Goal: Task Accomplishment & Management: Use online tool/utility

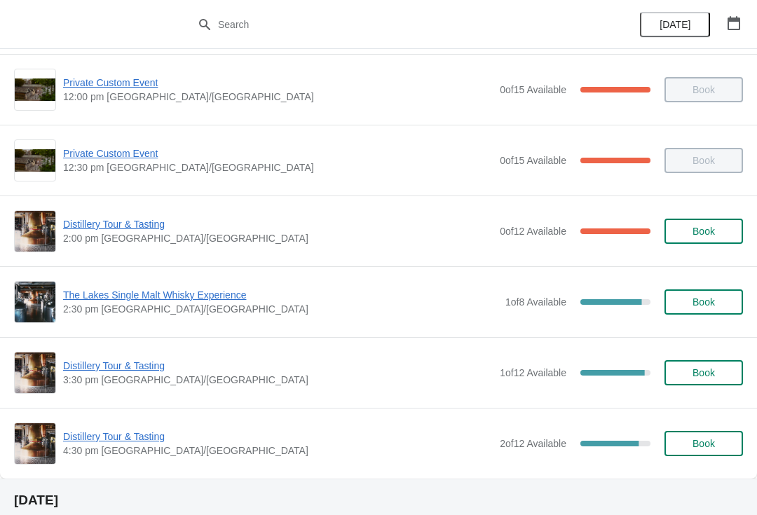
scroll to position [219, 0]
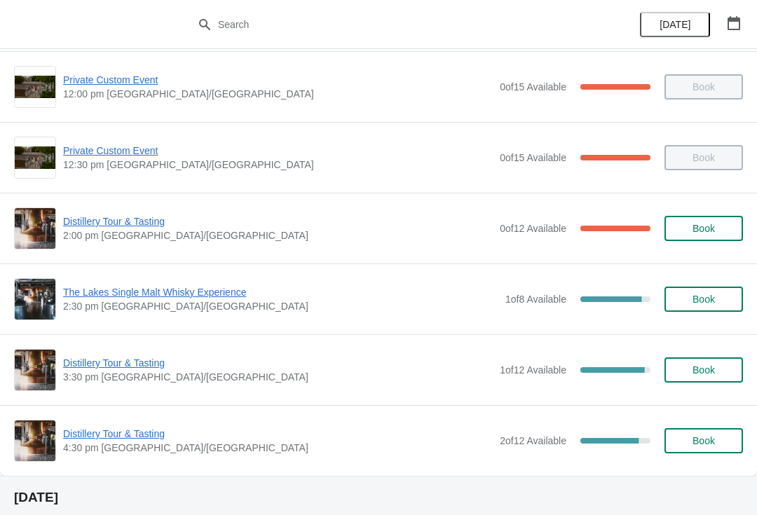
click at [129, 222] on span "Distillery Tour & Tasting" at bounding box center [278, 222] width 430 height 14
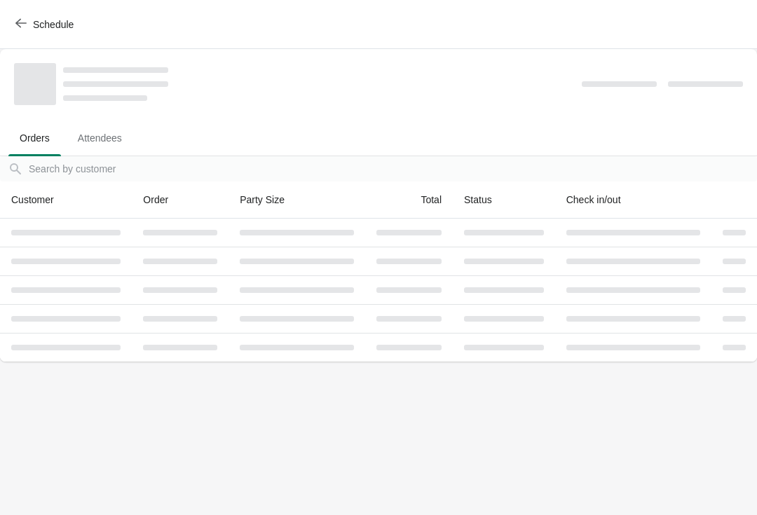
scroll to position [0, 0]
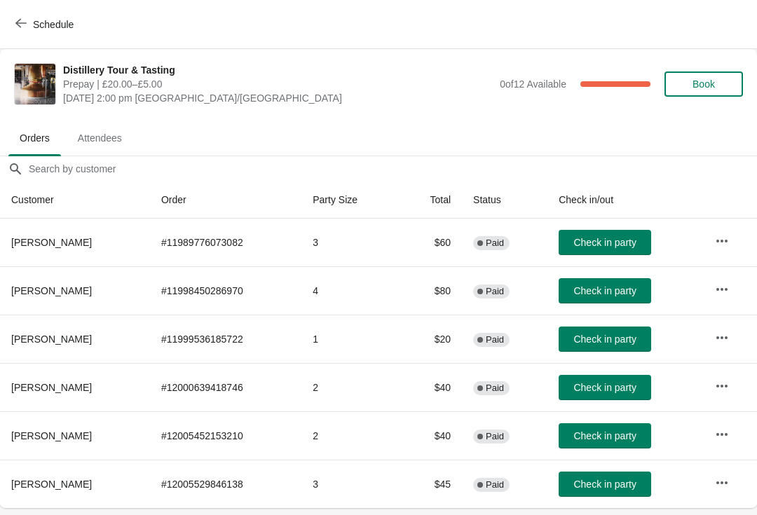
click at [97, 133] on span "Attendees" at bounding box center [100, 137] width 67 height 25
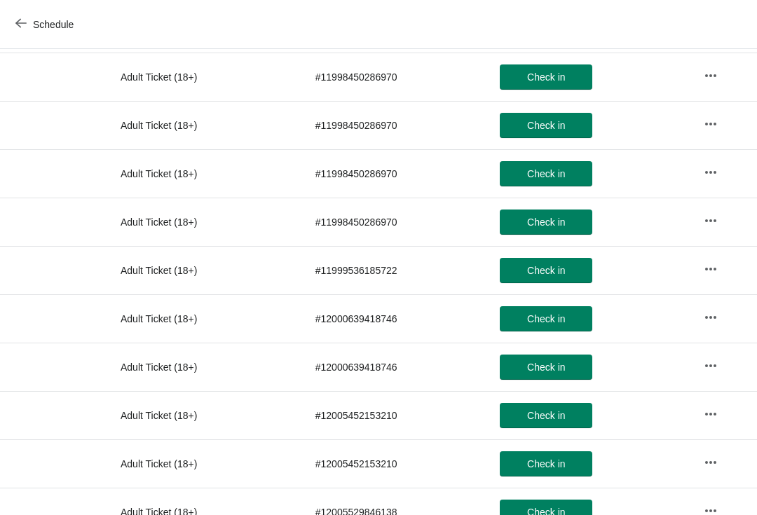
scroll to position [334, 0]
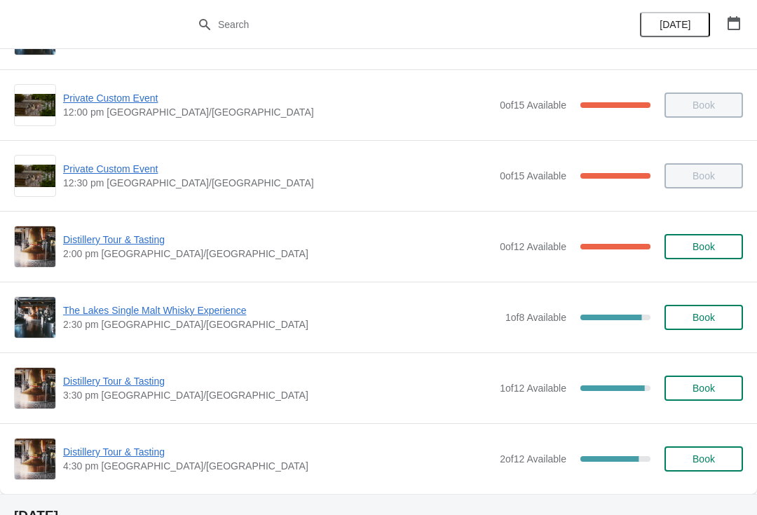
scroll to position [201, 0]
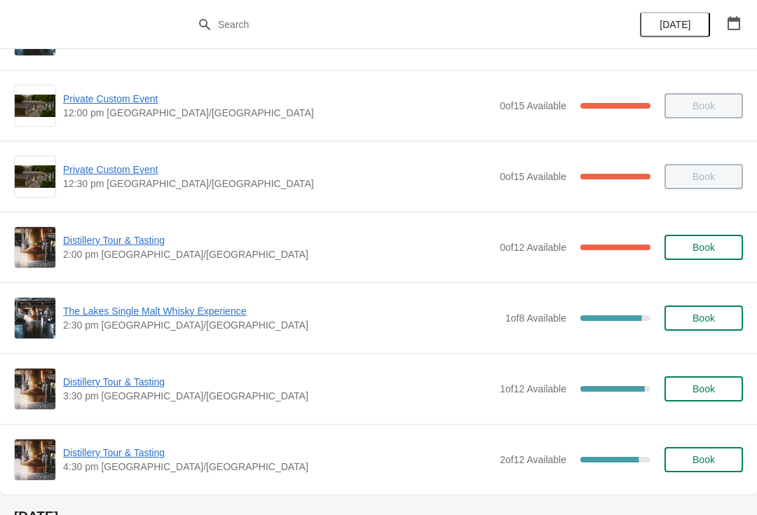
click at [139, 245] on span "Distillery Tour & Tasting" at bounding box center [278, 240] width 430 height 14
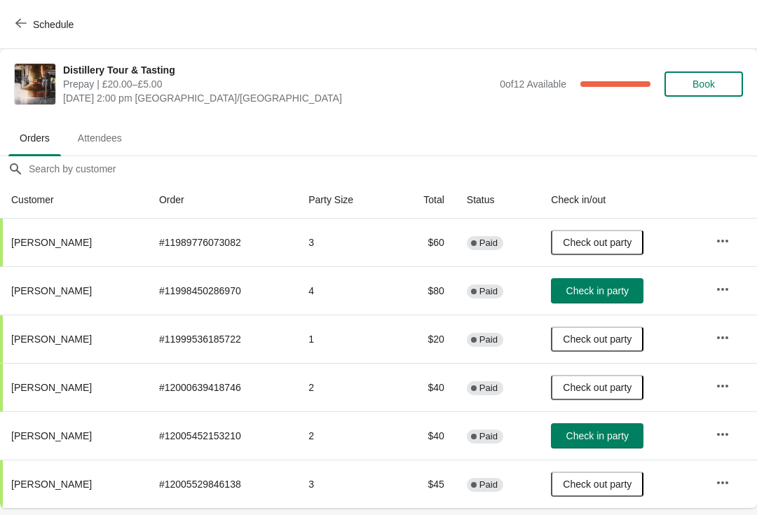
click at [592, 284] on button "Check in party" at bounding box center [597, 290] width 93 height 25
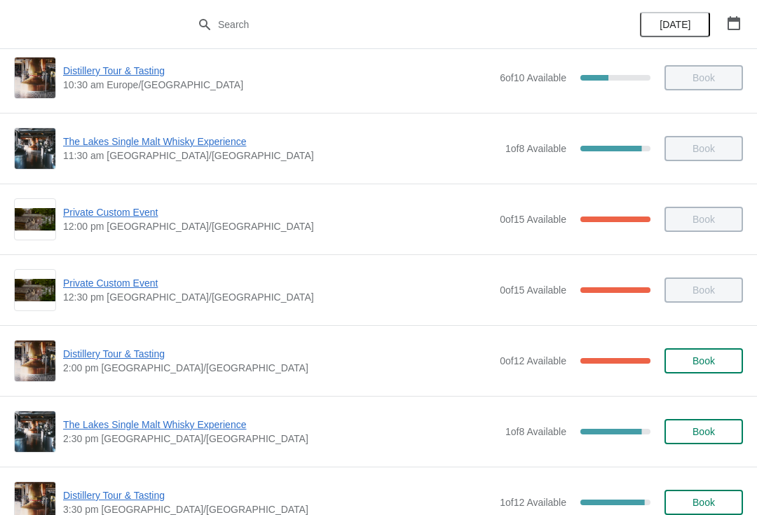
scroll to position [88, 0]
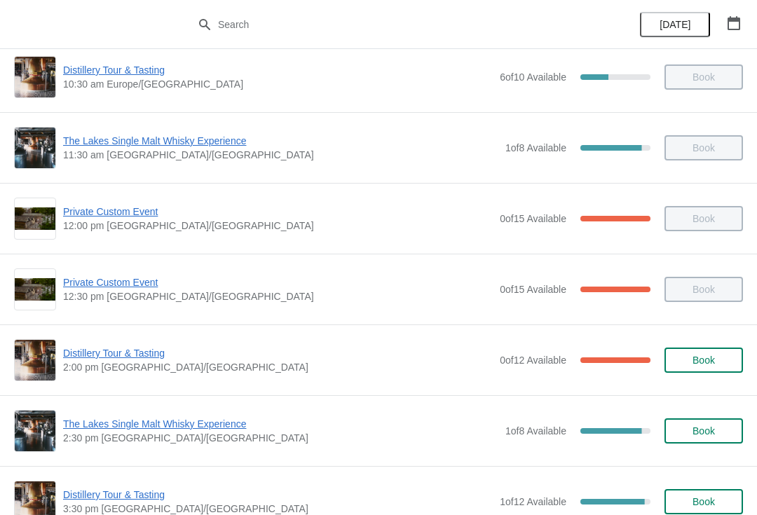
click at [133, 357] on span "Distillery Tour & Tasting" at bounding box center [278, 353] width 430 height 14
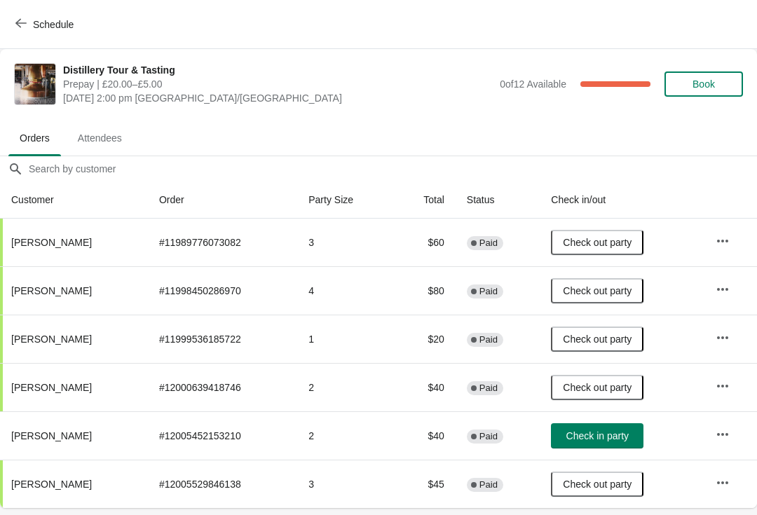
click at [590, 447] on button "Check in party" at bounding box center [597, 435] width 93 height 25
